Goal: Information Seeking & Learning: Learn about a topic

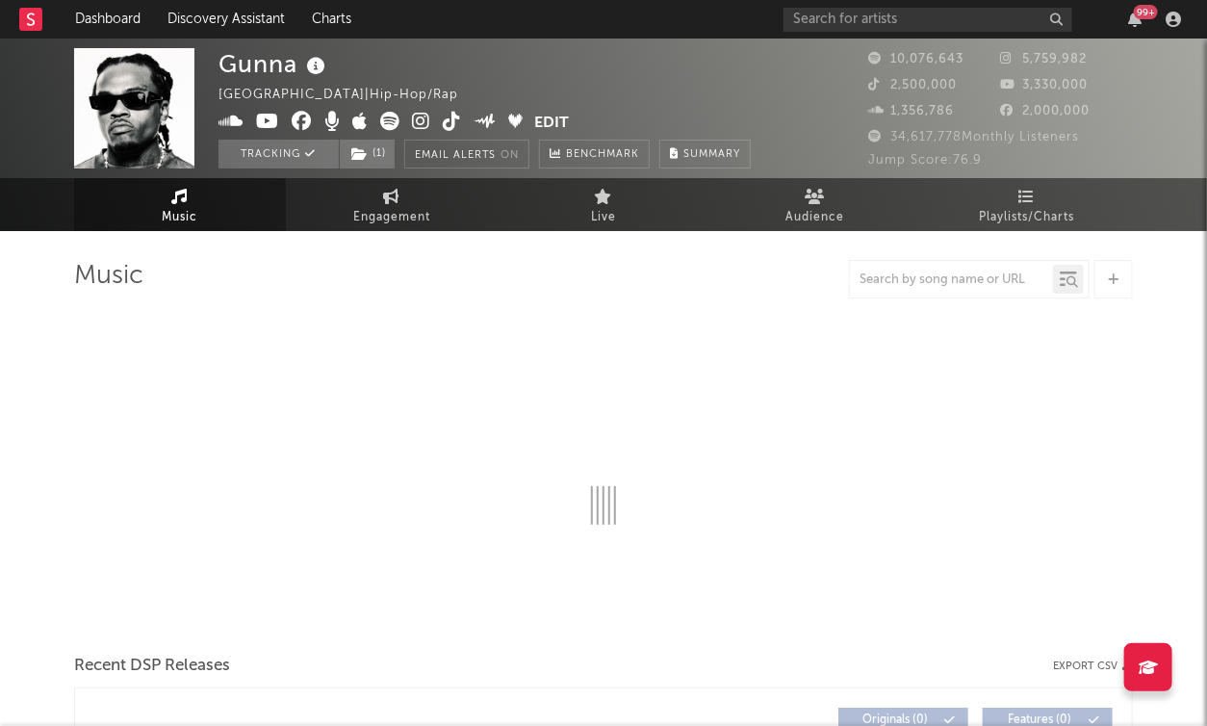
select select "6m"
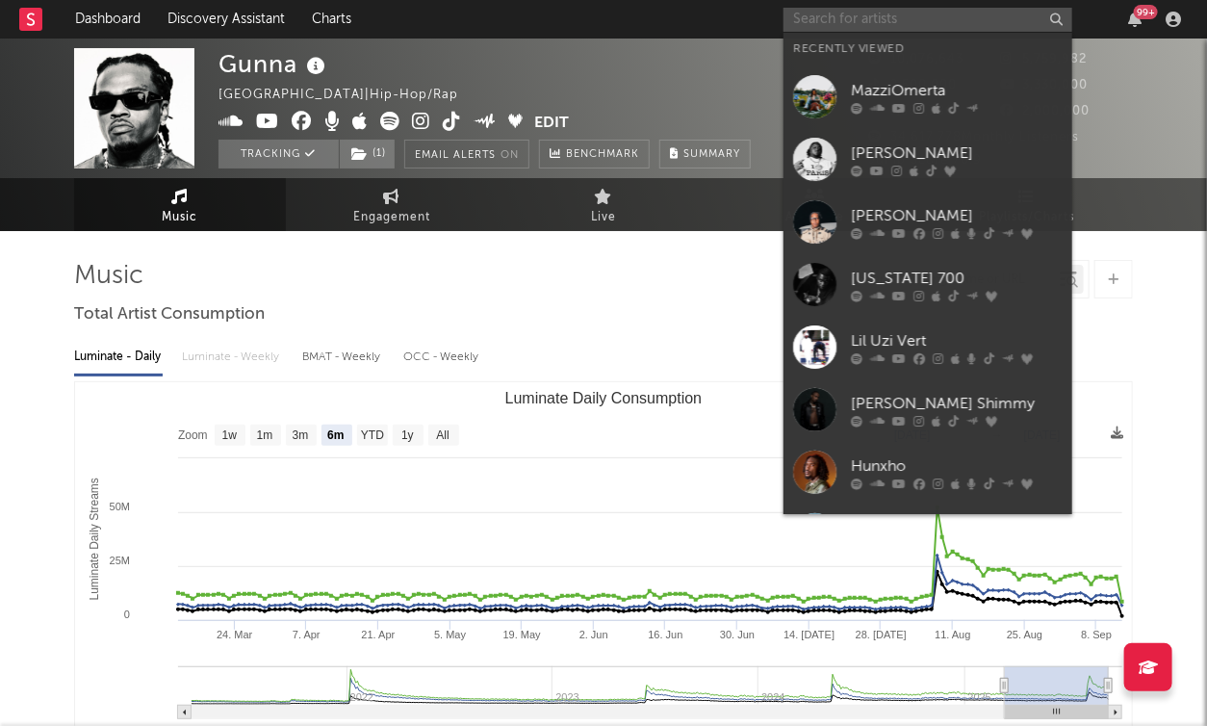
click at [957, 20] on input "text" at bounding box center [928, 20] width 289 height 24
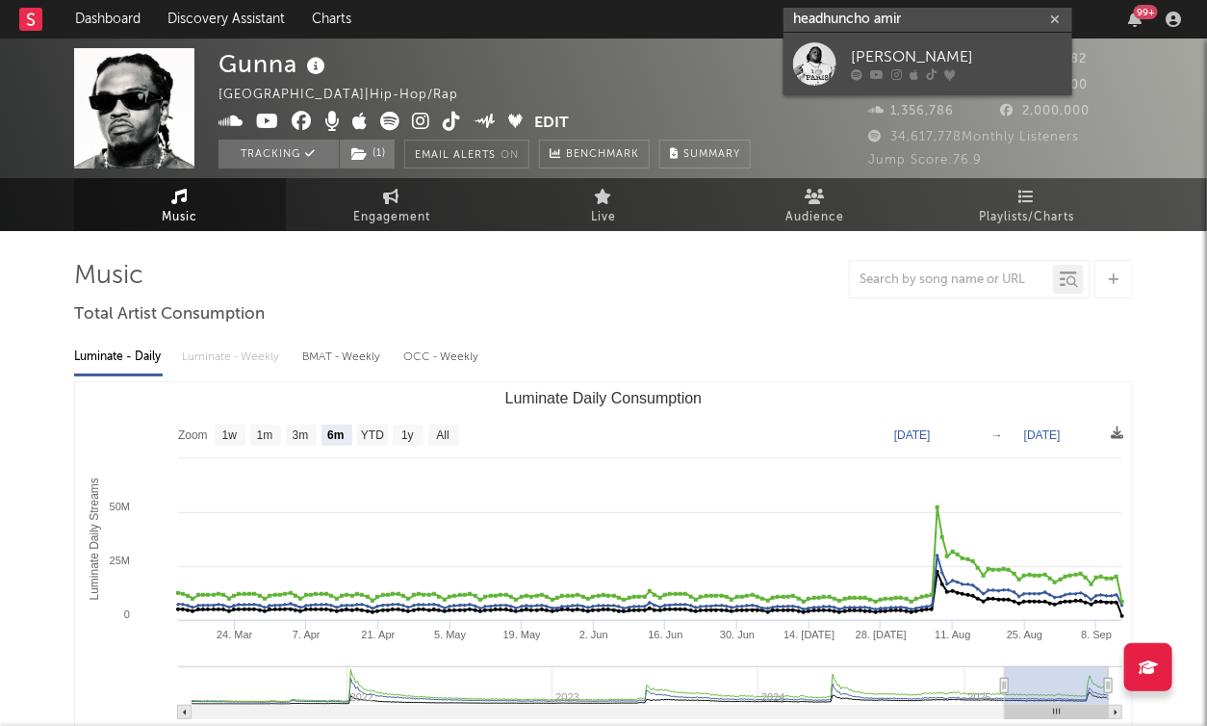
type input "headhuncho amir"
click at [943, 49] on div "[PERSON_NAME]" at bounding box center [957, 57] width 212 height 23
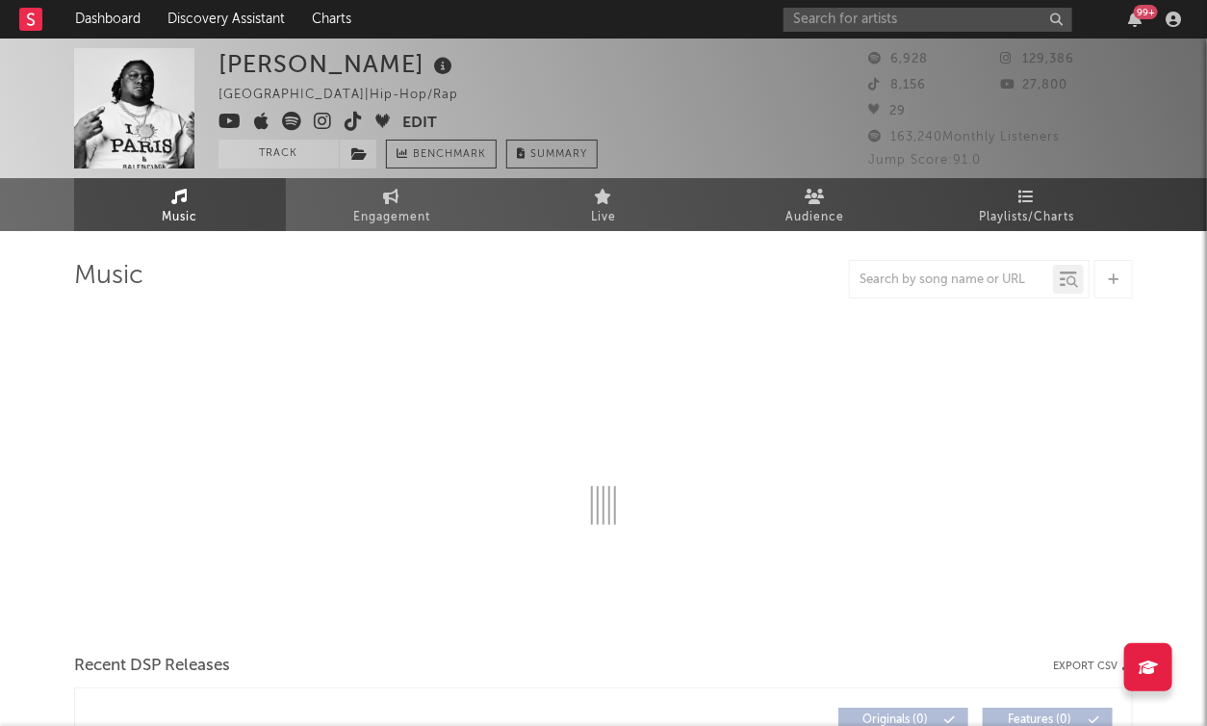
select select "6m"
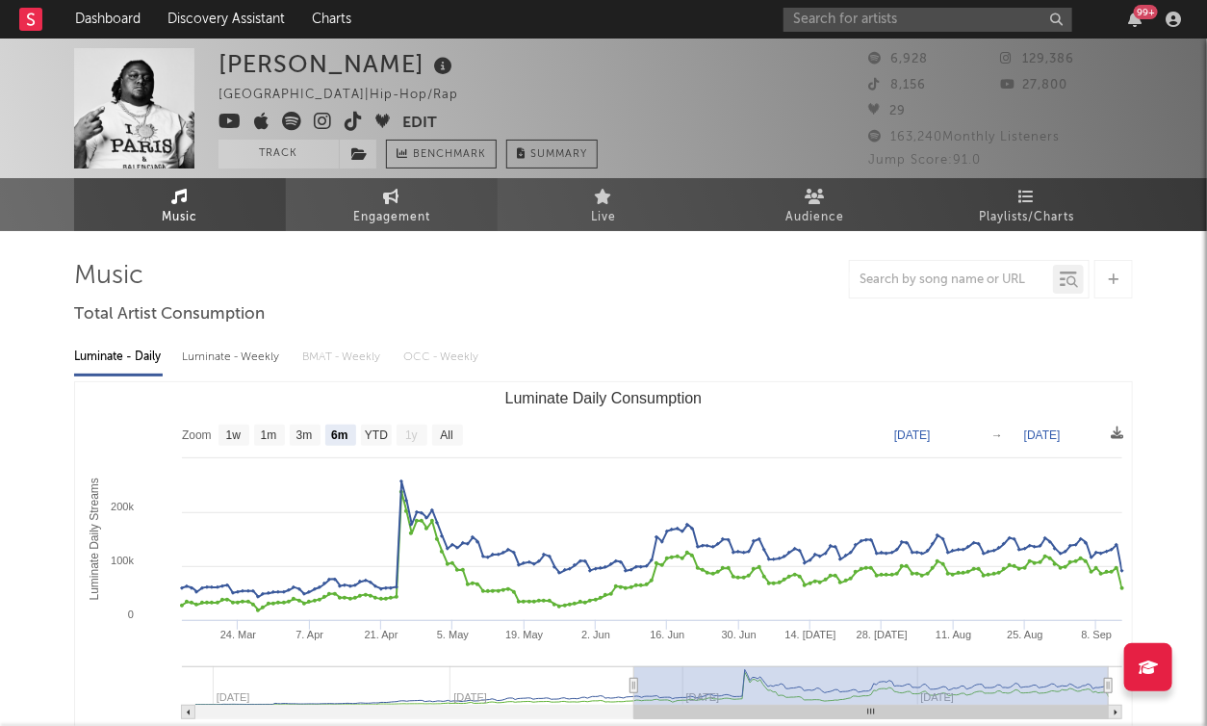
click at [425, 224] on span "Engagement" at bounding box center [391, 217] width 77 height 23
select select "1w"
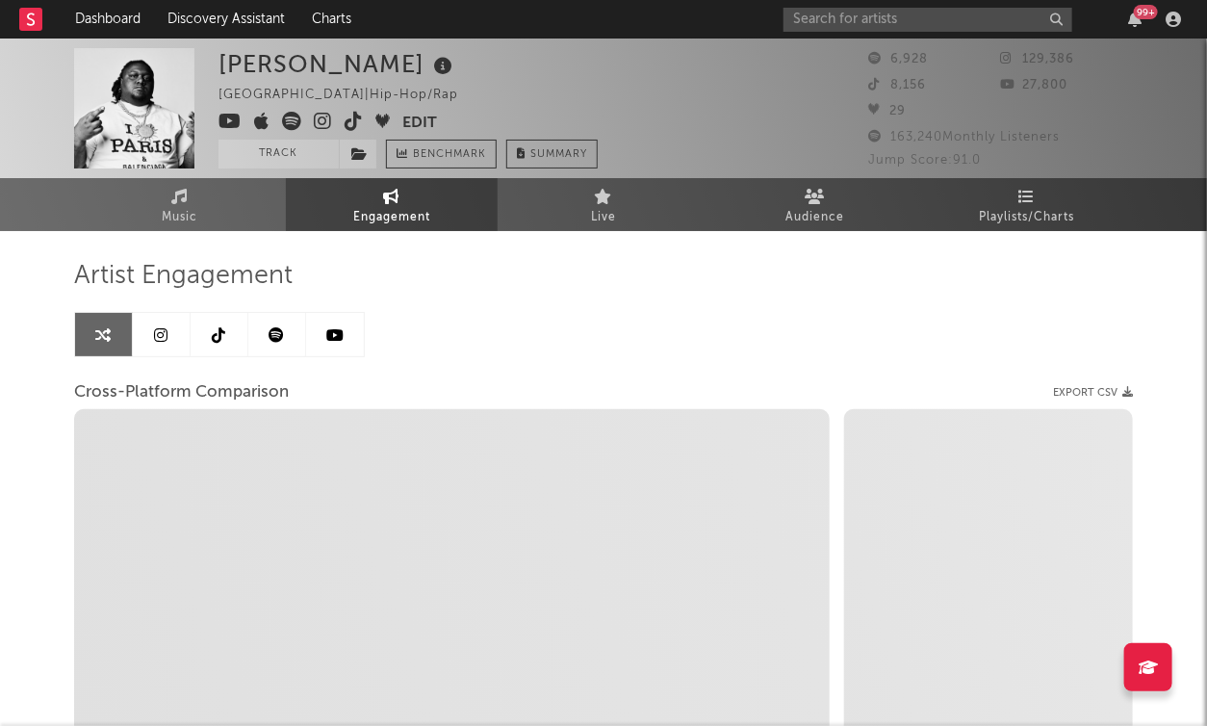
select select "1m"
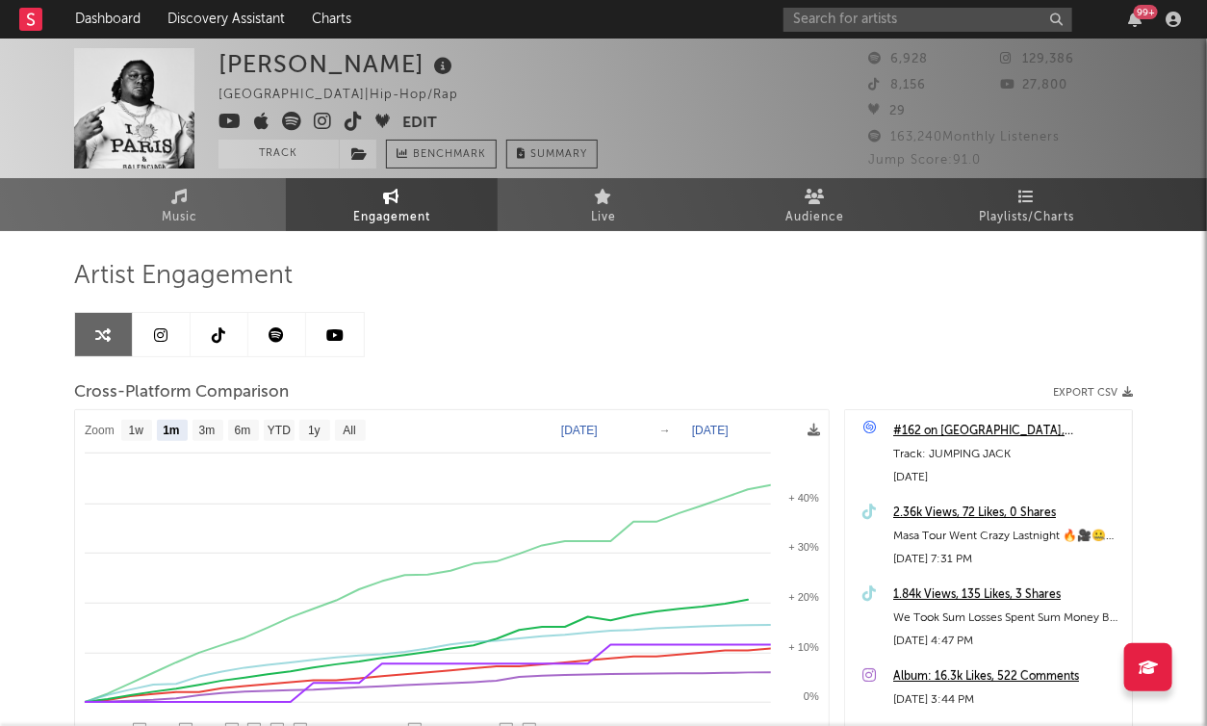
click at [429, 113] on button "Edit" at bounding box center [419, 124] width 35 height 24
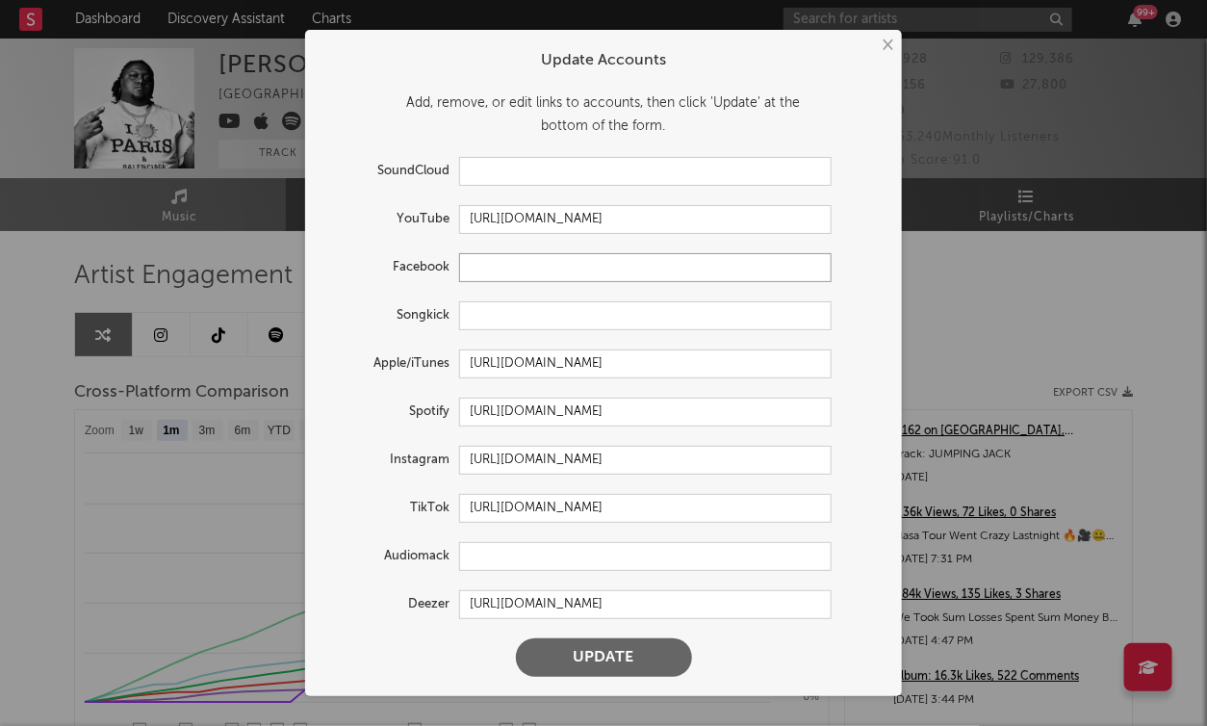
click at [539, 269] on input "text" at bounding box center [645, 267] width 373 height 29
paste input "https://www.facebook.com/amir.lucky.73594"
click at [589, 657] on button "Update" at bounding box center [604, 657] width 176 height 39
type input "https://www.facebook.com/amir.lucky.73594/"
select select "1w"
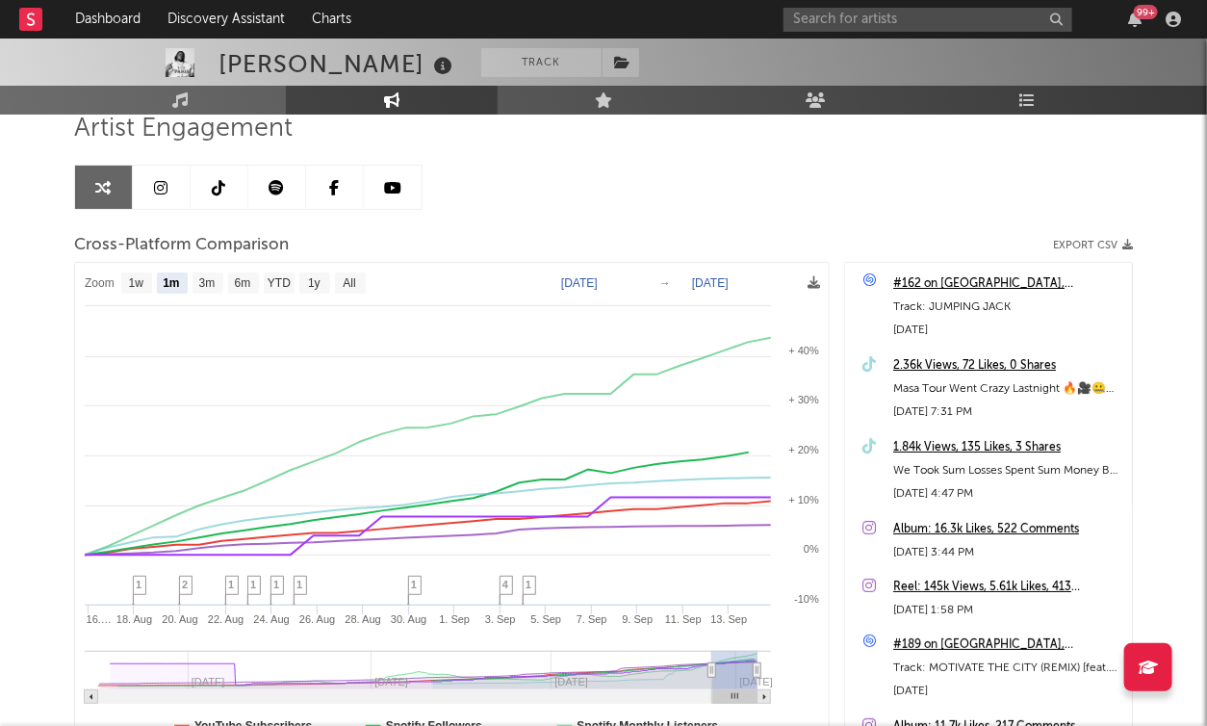
scroll to position [149, 0]
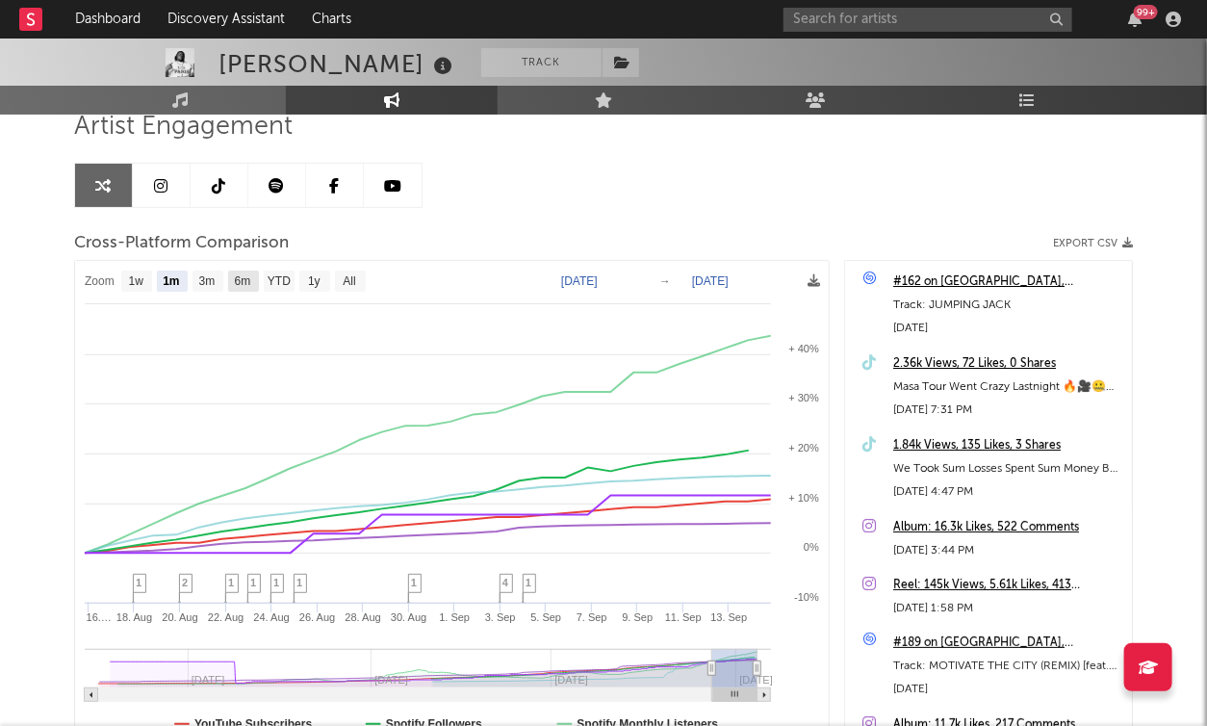
click at [242, 282] on text "6m" at bounding box center [243, 281] width 16 height 13
select select "6m"
type input "2025-03-14"
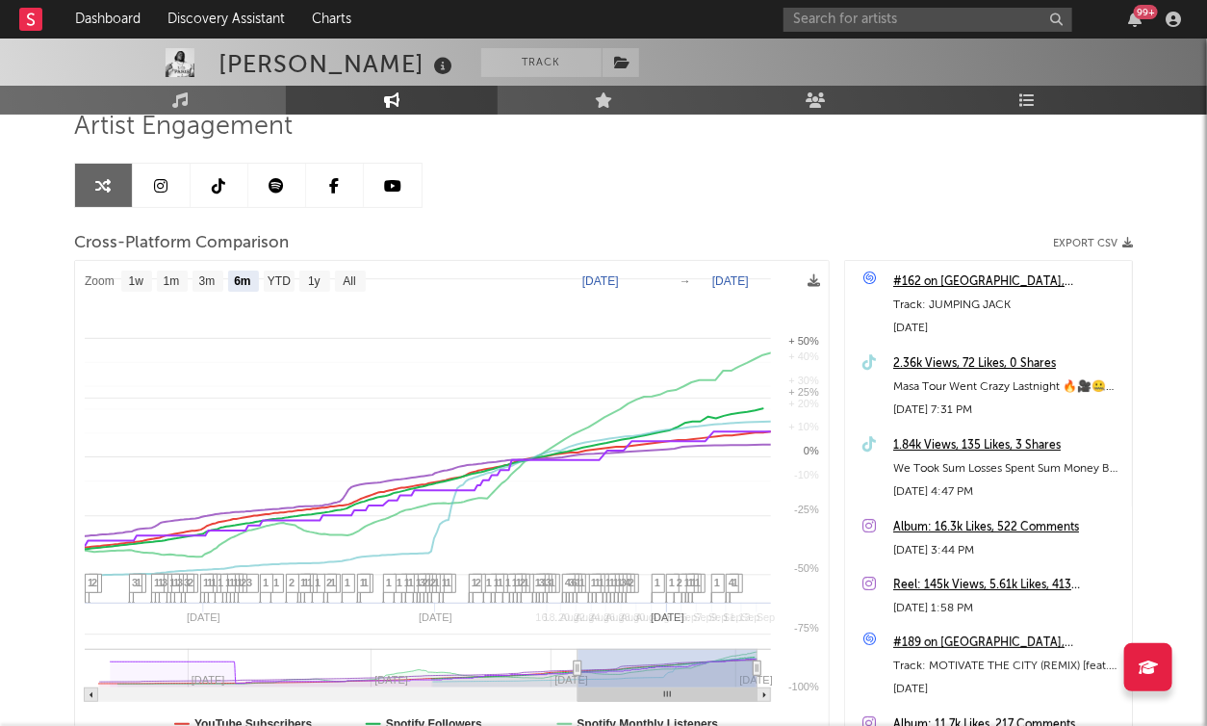
select select "6m"
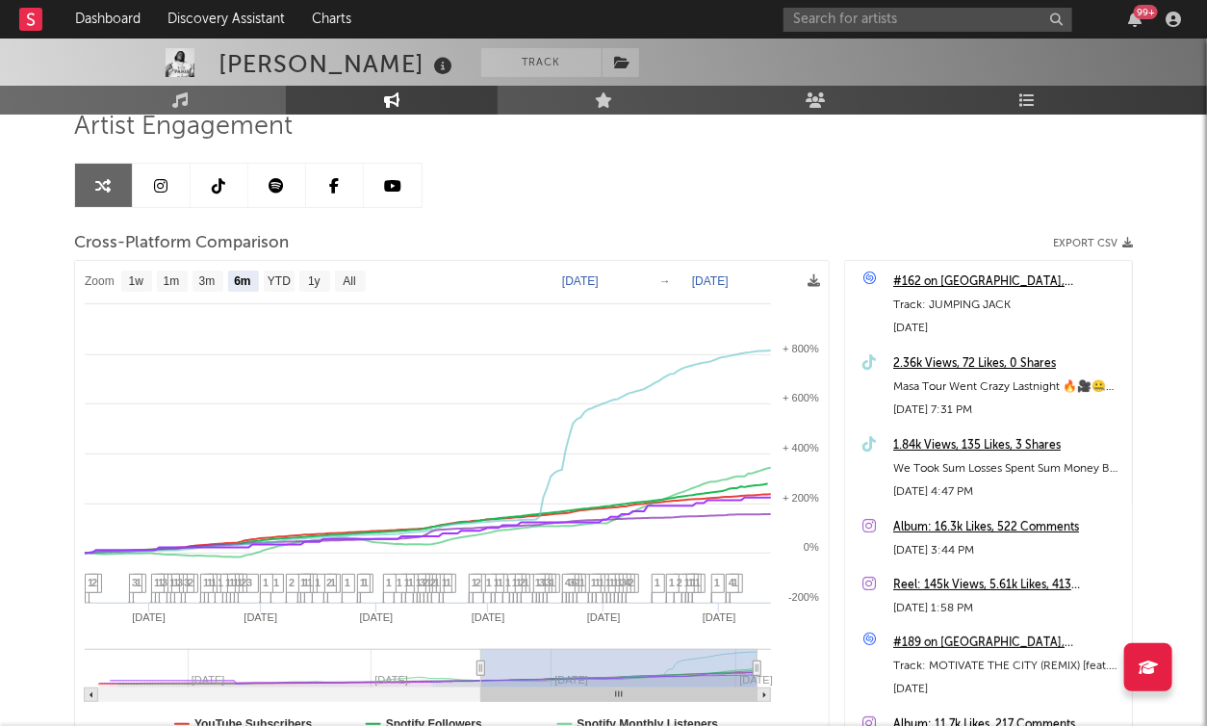
click at [339, 192] on icon at bounding box center [335, 185] width 10 height 15
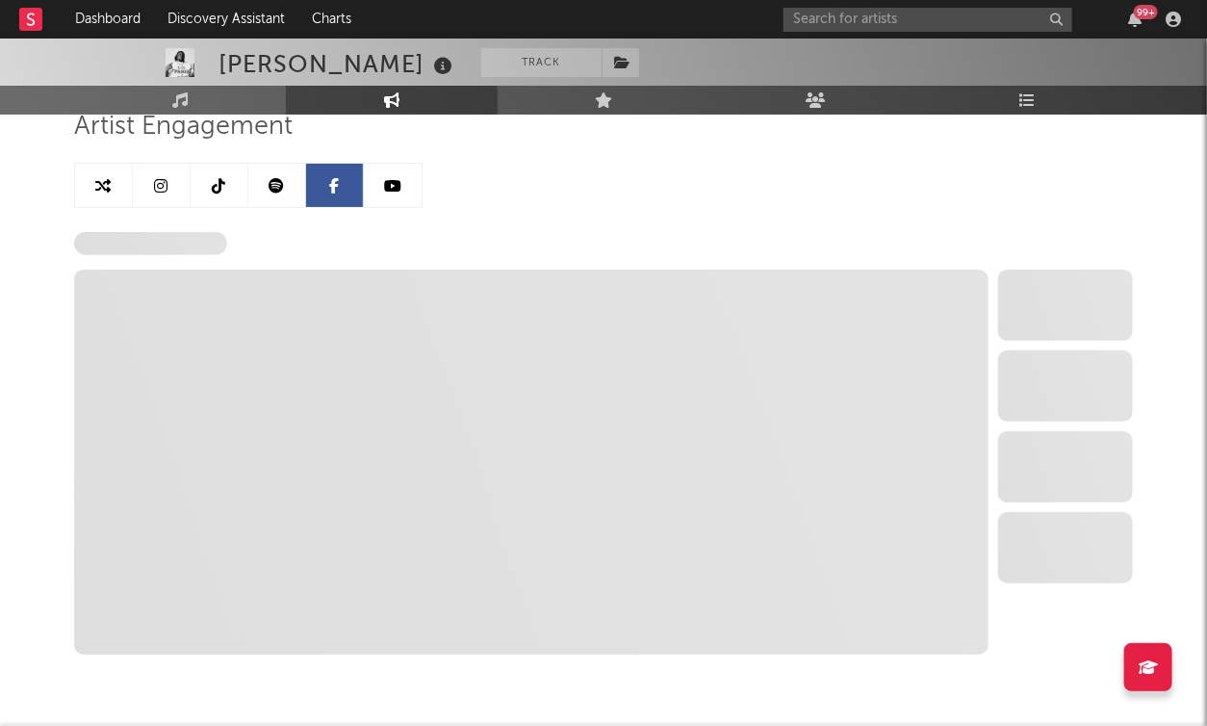
select select "1w"
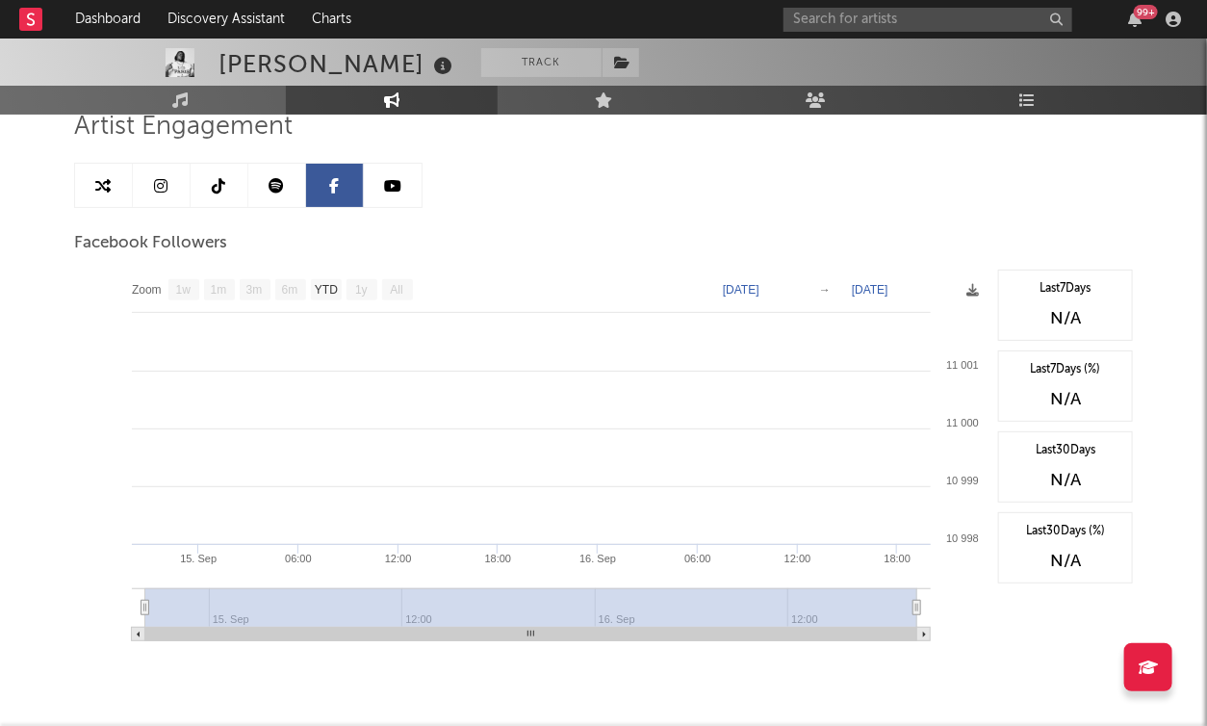
click at [97, 189] on icon at bounding box center [103, 185] width 15 height 15
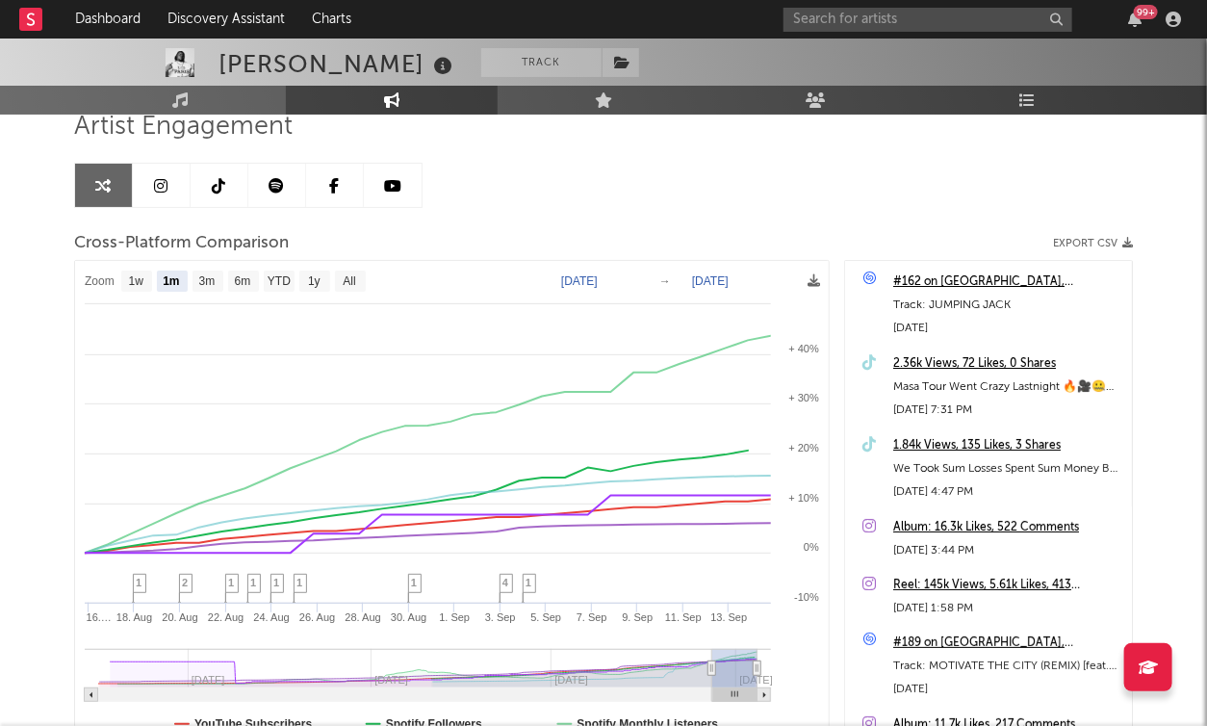
select select "1m"
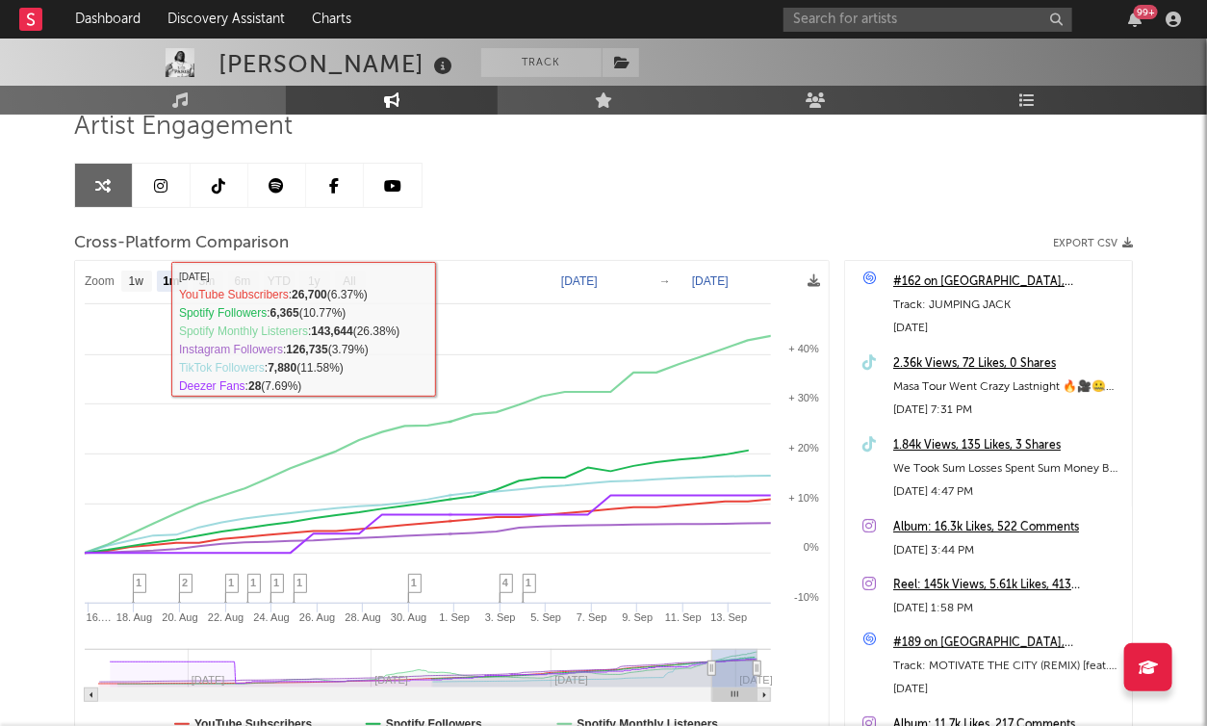
click at [598, 276] on text "Aug 15, 2025" at bounding box center [579, 280] width 37 height 13
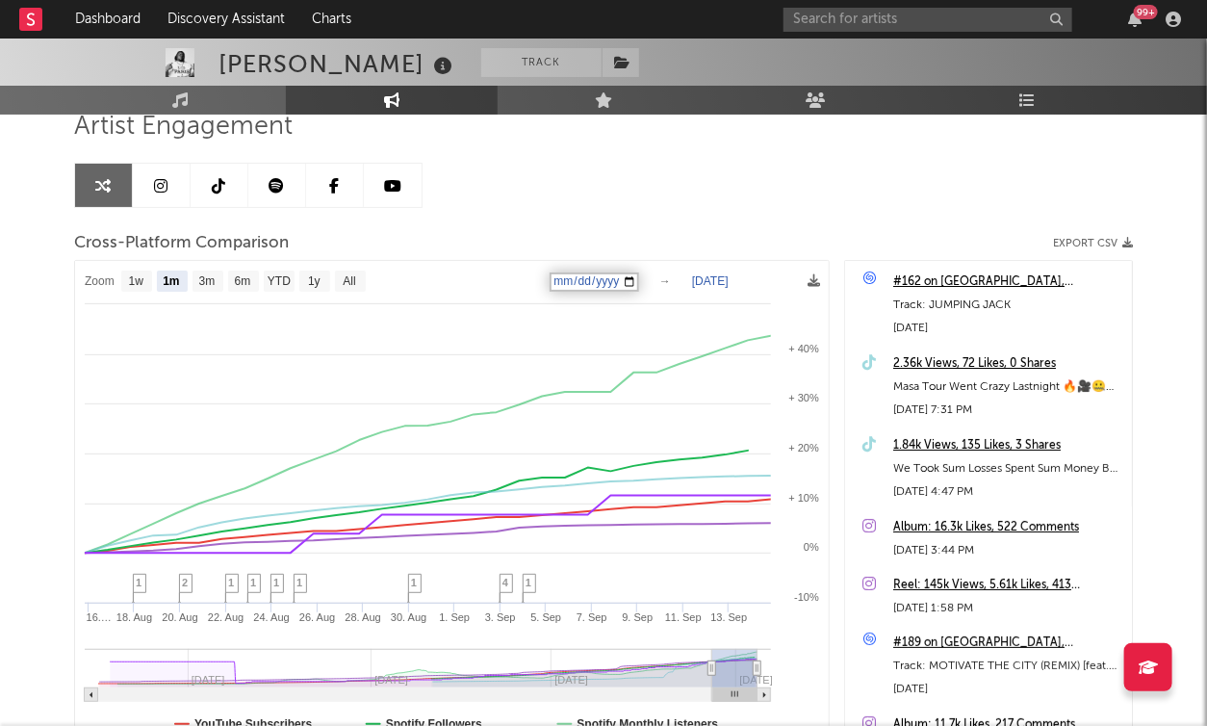
click at [639, 278] on input "2025-08-15" at bounding box center [595, 281] width 90 height 19
type input "2025-03-26"
select select "6m"
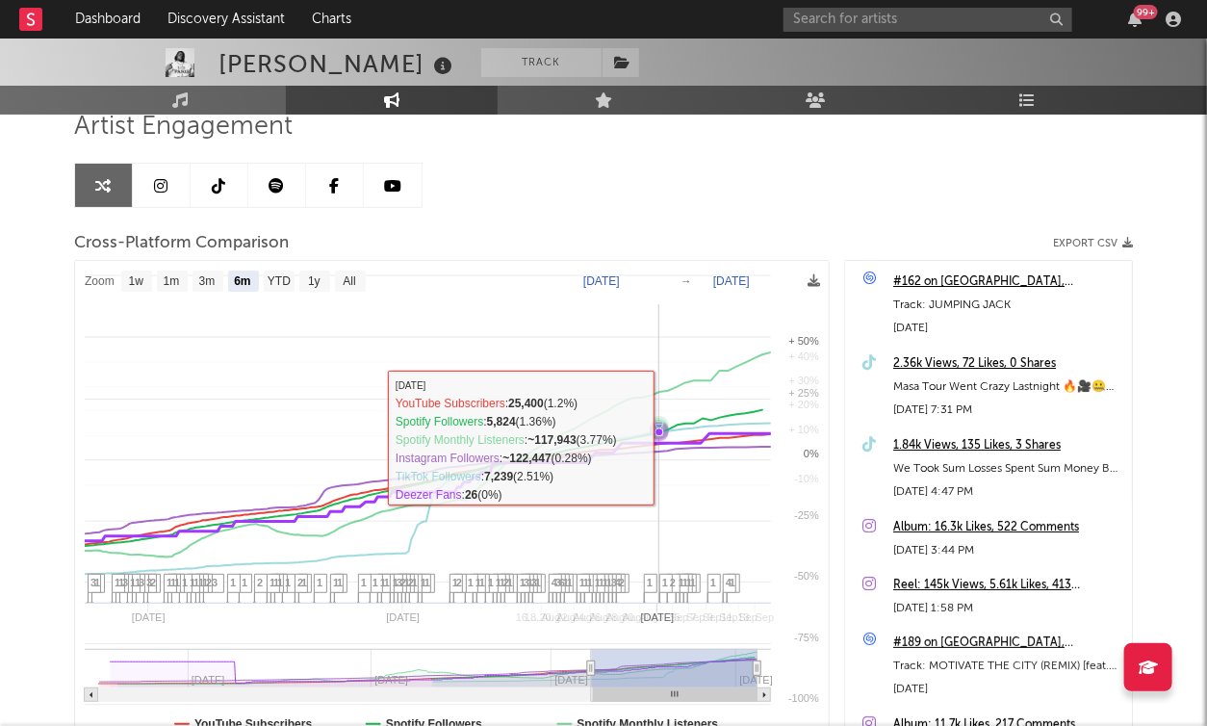
select select "6m"
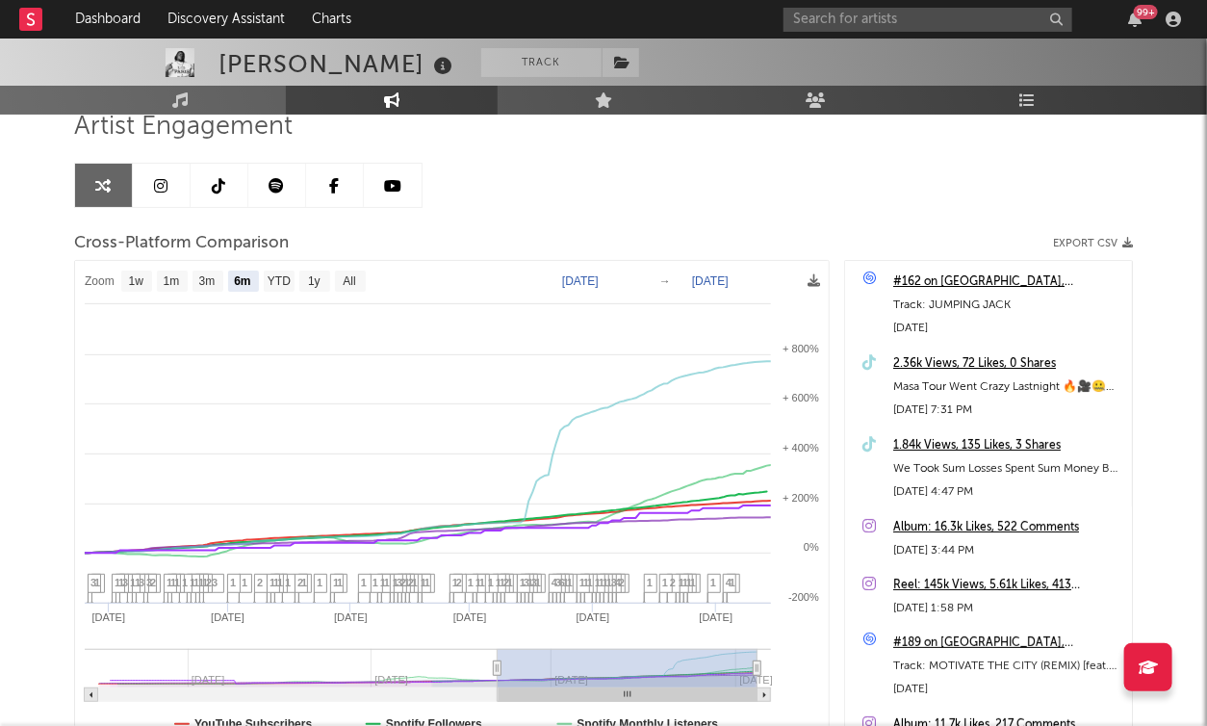
click at [721, 277] on text "[DATE]" at bounding box center [710, 280] width 37 height 13
click at [767, 277] on input "[DATE]" at bounding box center [724, 281] width 90 height 19
type input "2025-07-14"
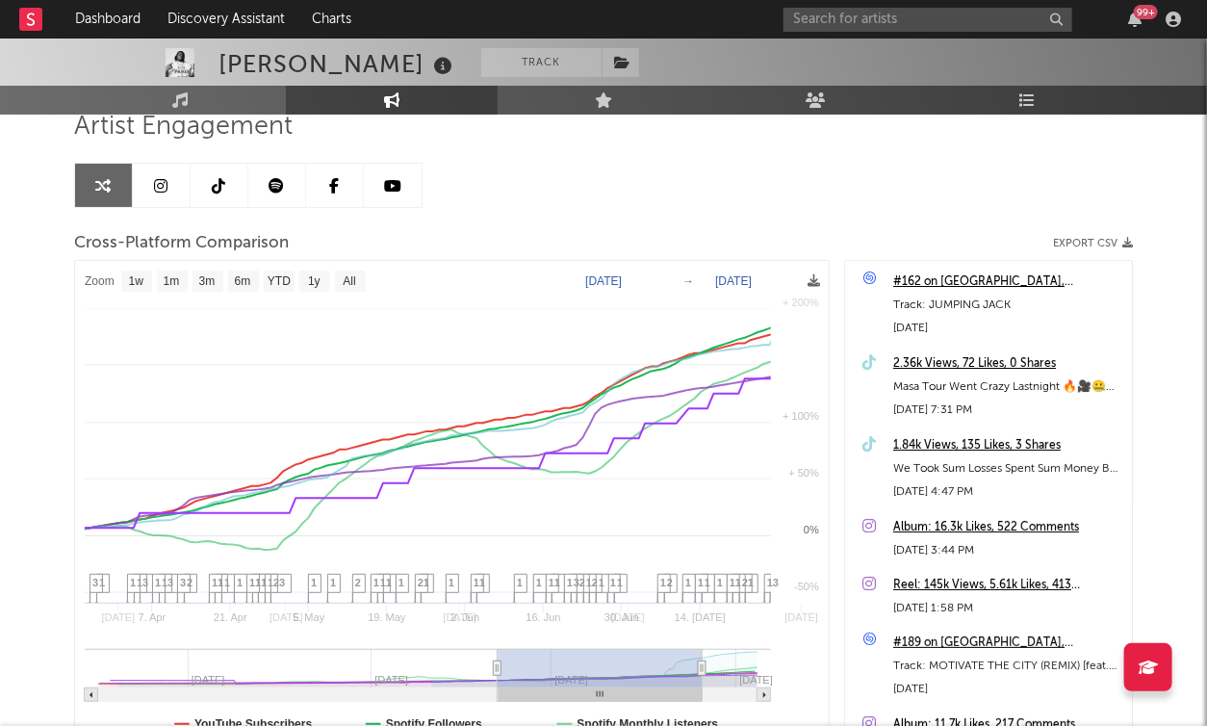
select select "1w"
click at [718, 280] on text "Jul 14, 2025" at bounding box center [715, 280] width 37 height 13
click at [718, 280] on input "2025-07-14" at bounding box center [727, 281] width 90 height 19
type input "2025-07-24"
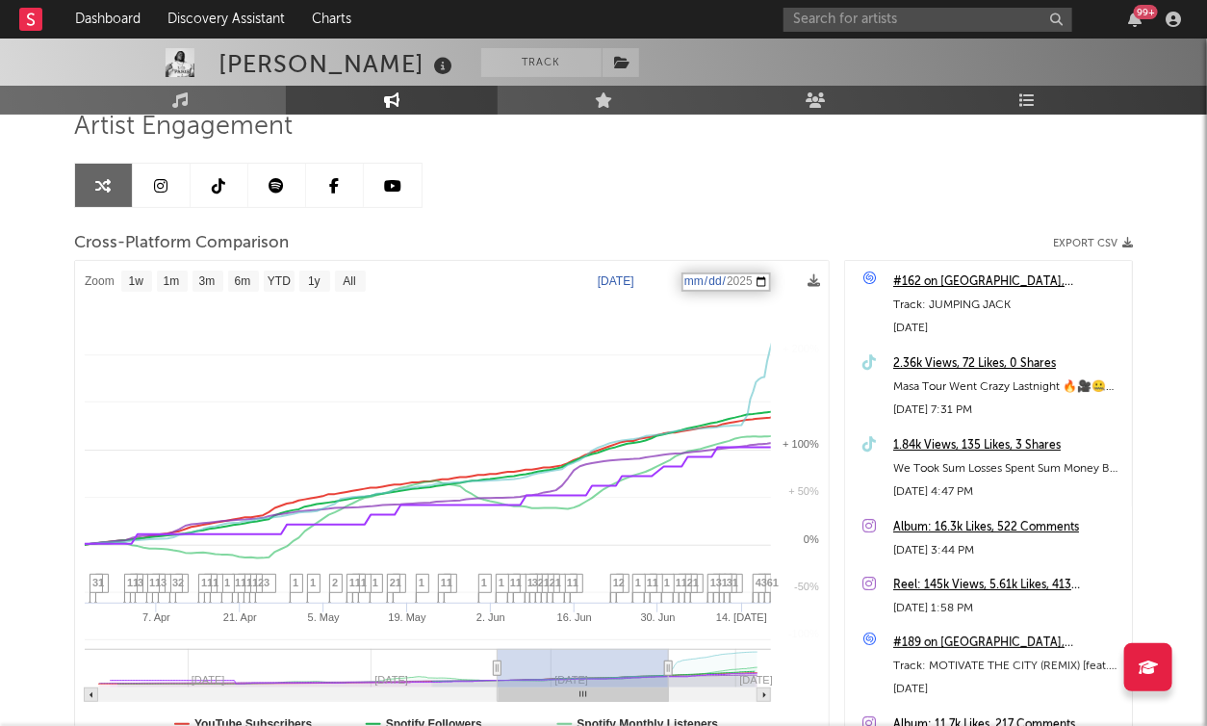
select select "1w"
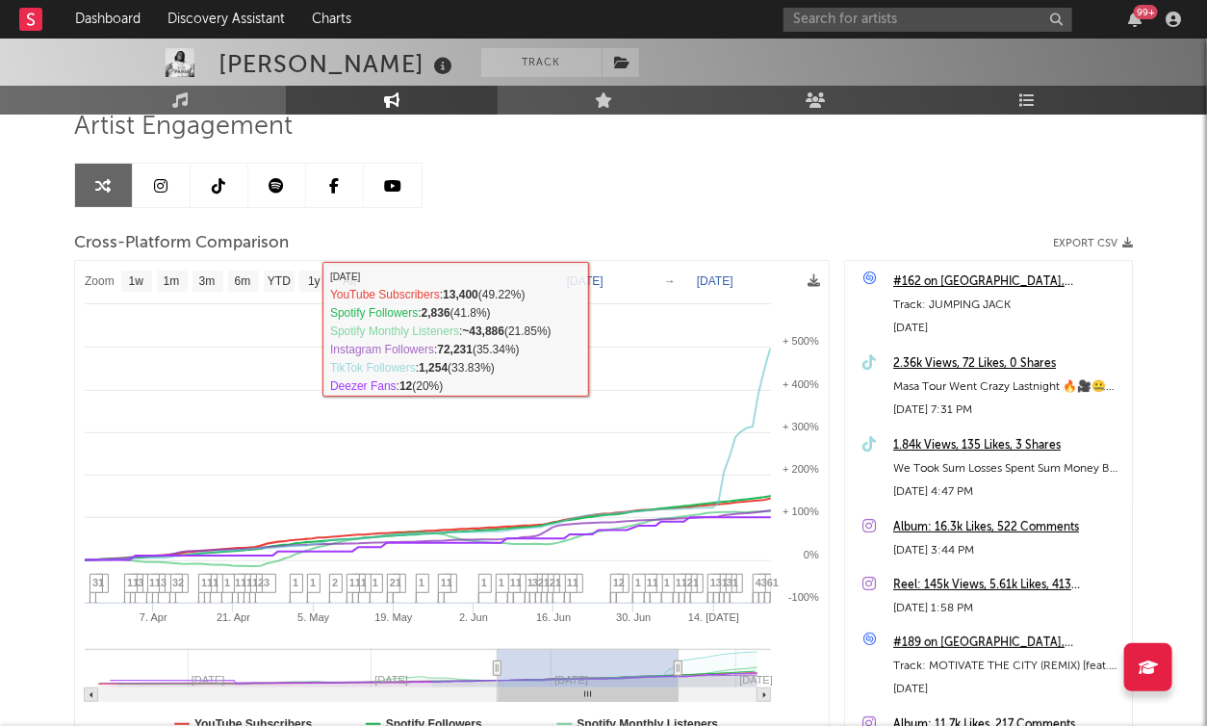
click at [729, 284] on text "Jul 24, 2025" at bounding box center [715, 280] width 37 height 13
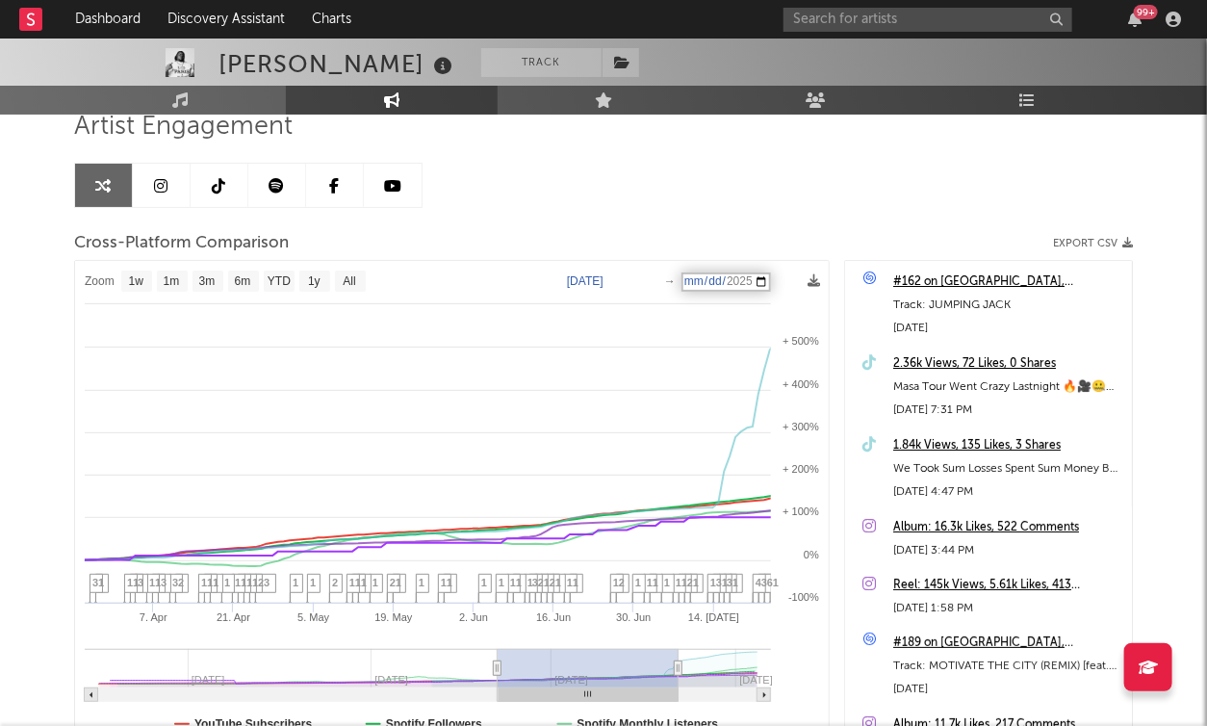
click at [768, 275] on input "2025-07-24" at bounding box center [727, 281] width 90 height 19
type input "2025-06-24"
select select "3m"
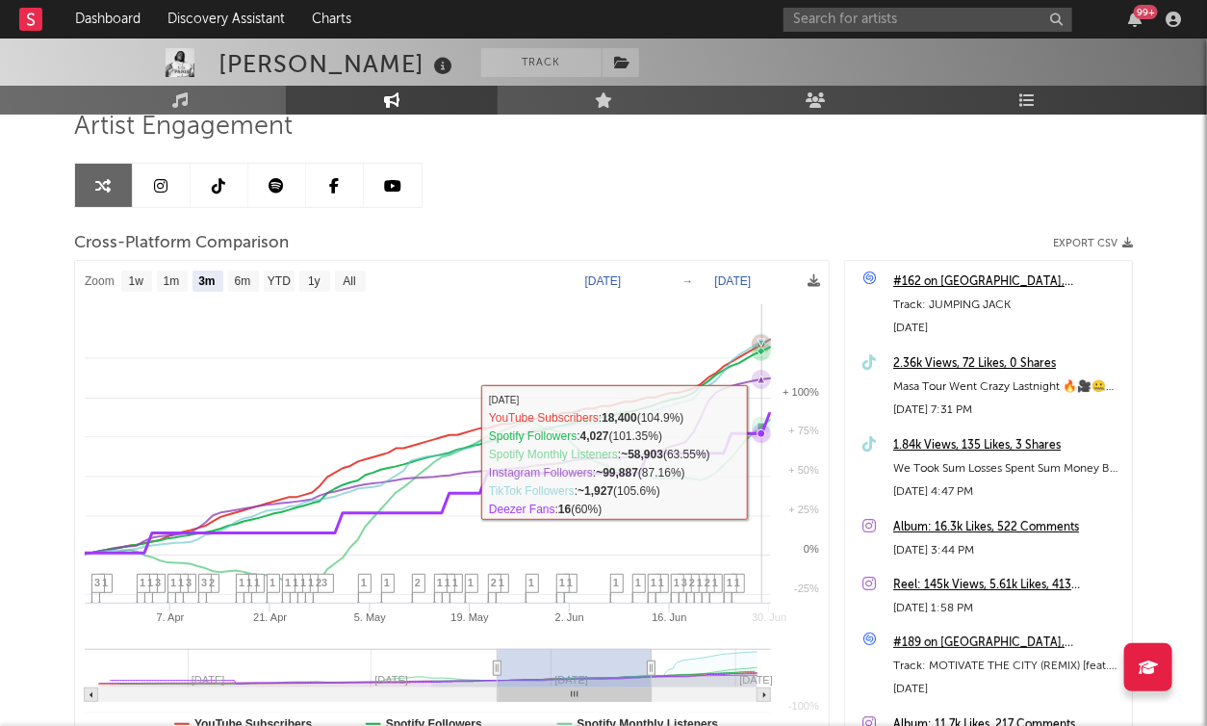
select select "3m"
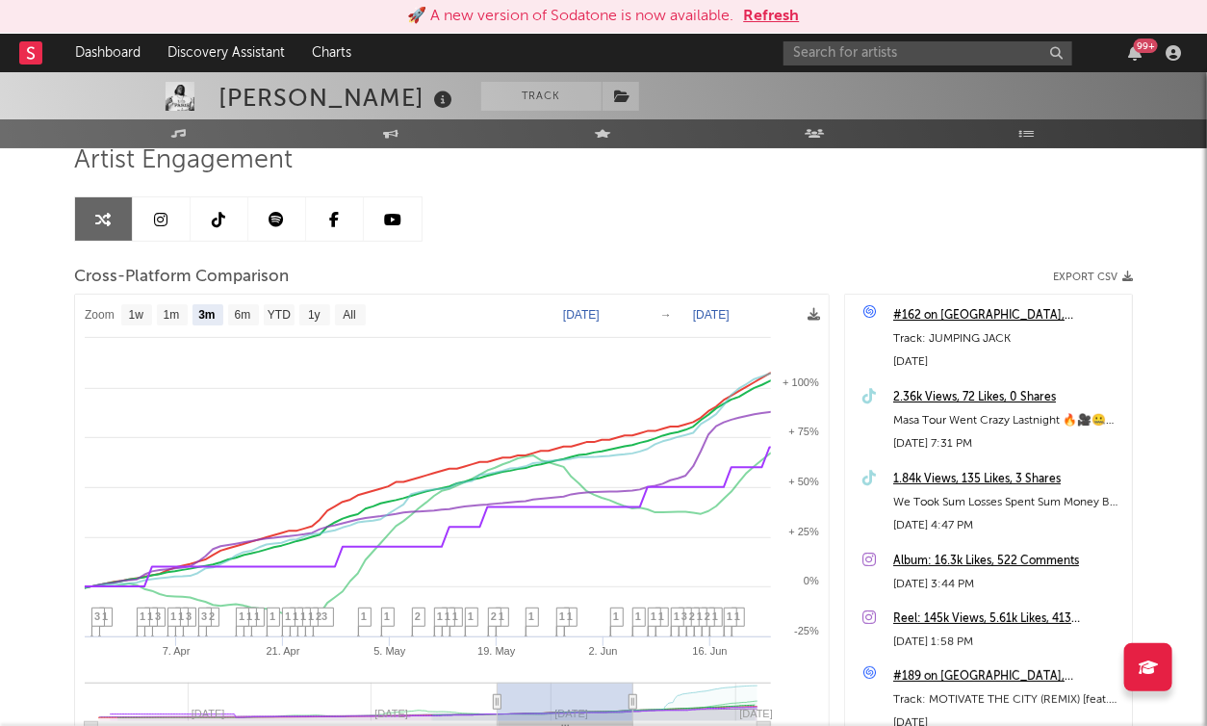
click at [600, 308] on text "Mar 26, 2025" at bounding box center [581, 314] width 37 height 13
type input "2025-03-26"
click at [690, 217] on div "Artist Engagement Cross-Platform Comparison Export CSV Zoom 1w 1m 3m 6m YTD 1y …" at bounding box center [603, 471] width 1059 height 655
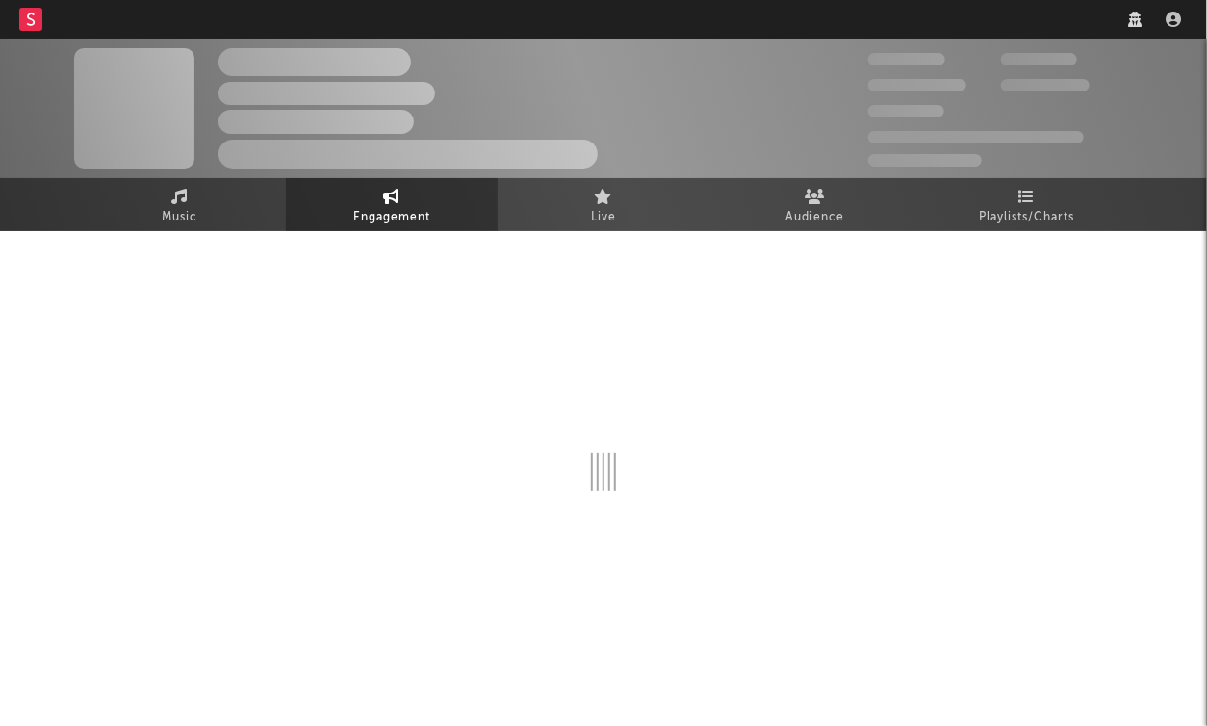
select select "1w"
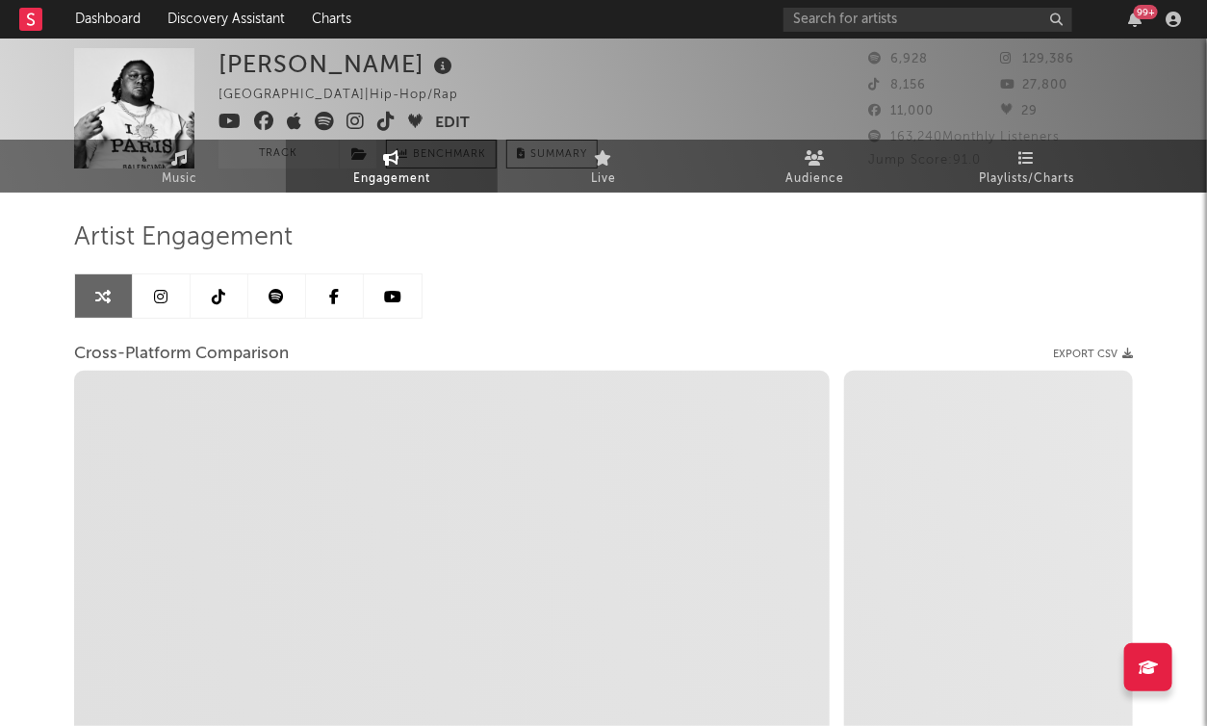
select select "1m"
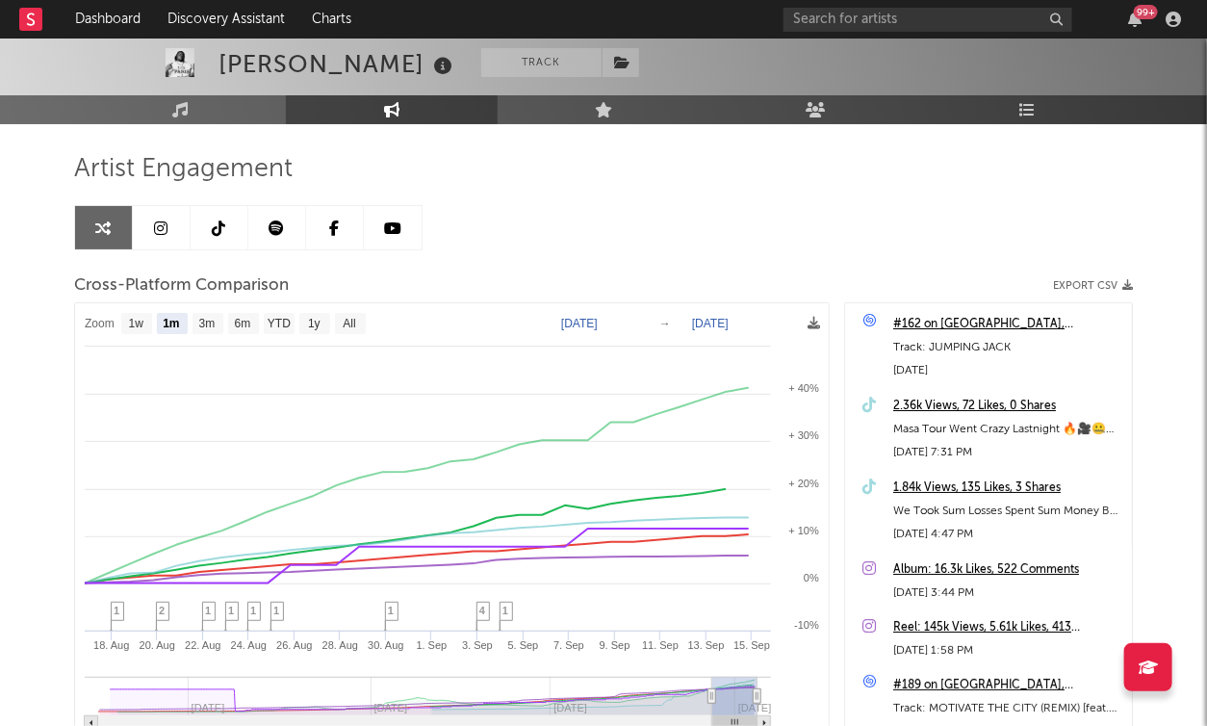
scroll to position [120, 0]
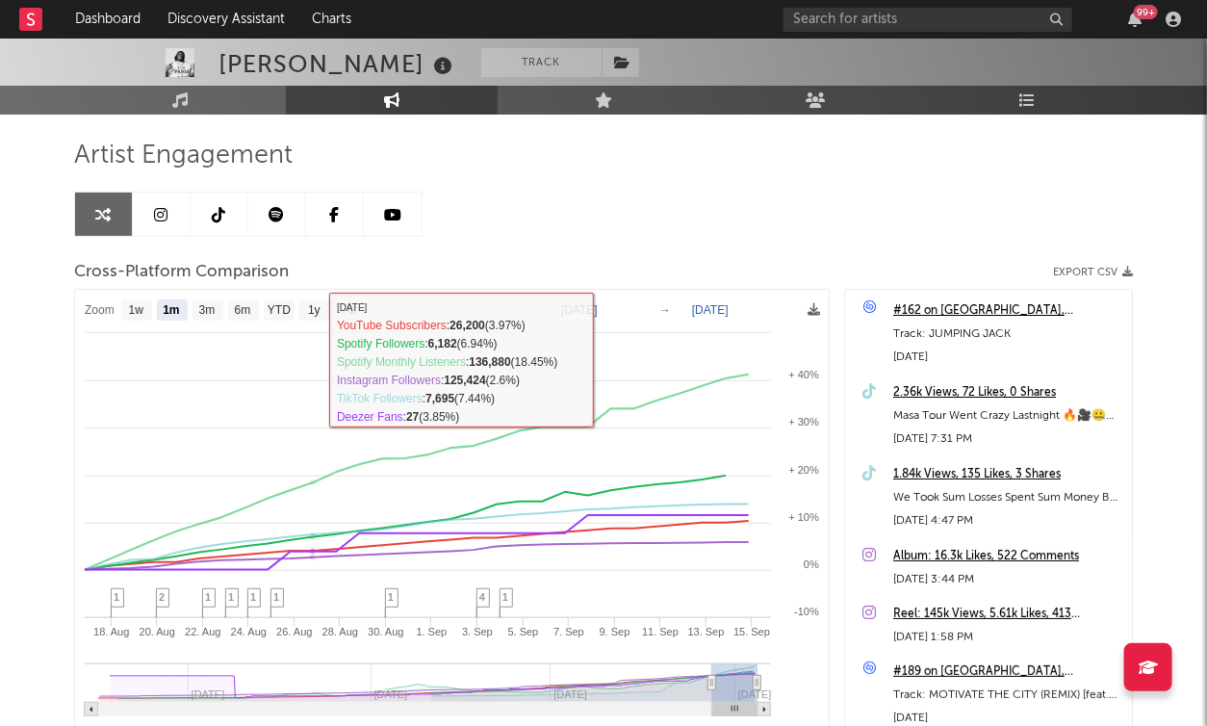
click at [324, 217] on link at bounding box center [335, 214] width 58 height 43
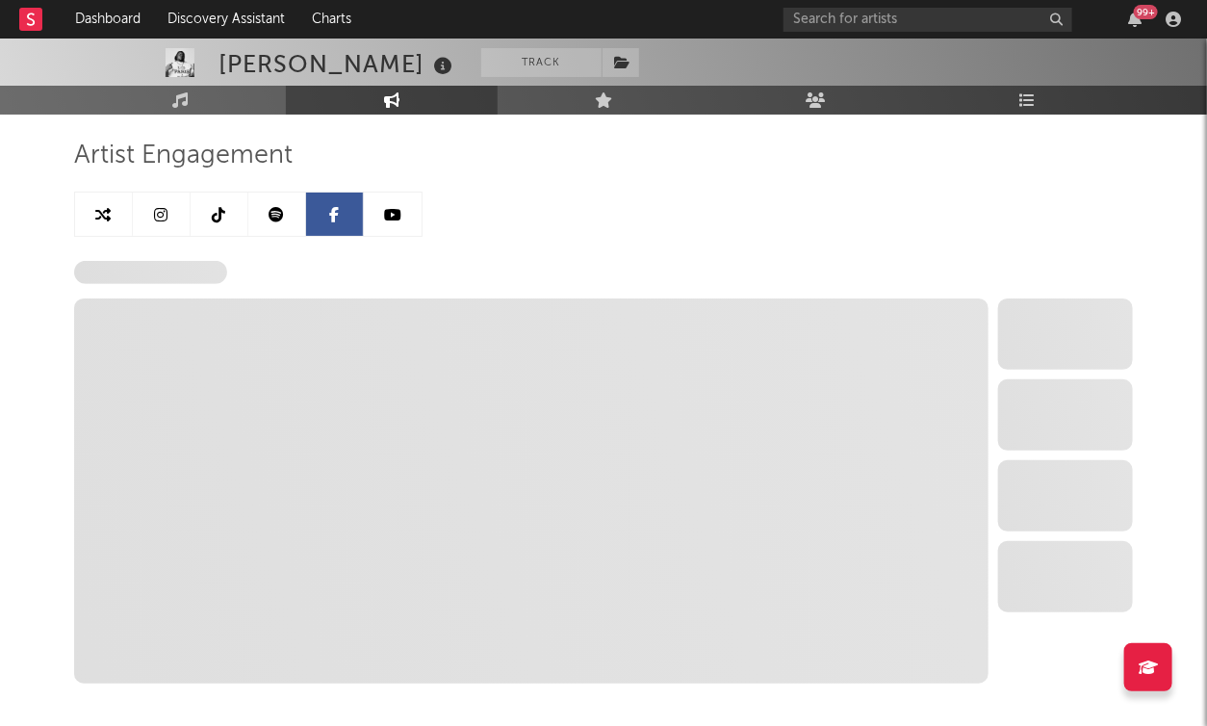
select select "1w"
